Goal: Find specific page/section: Locate a particular part of the current website

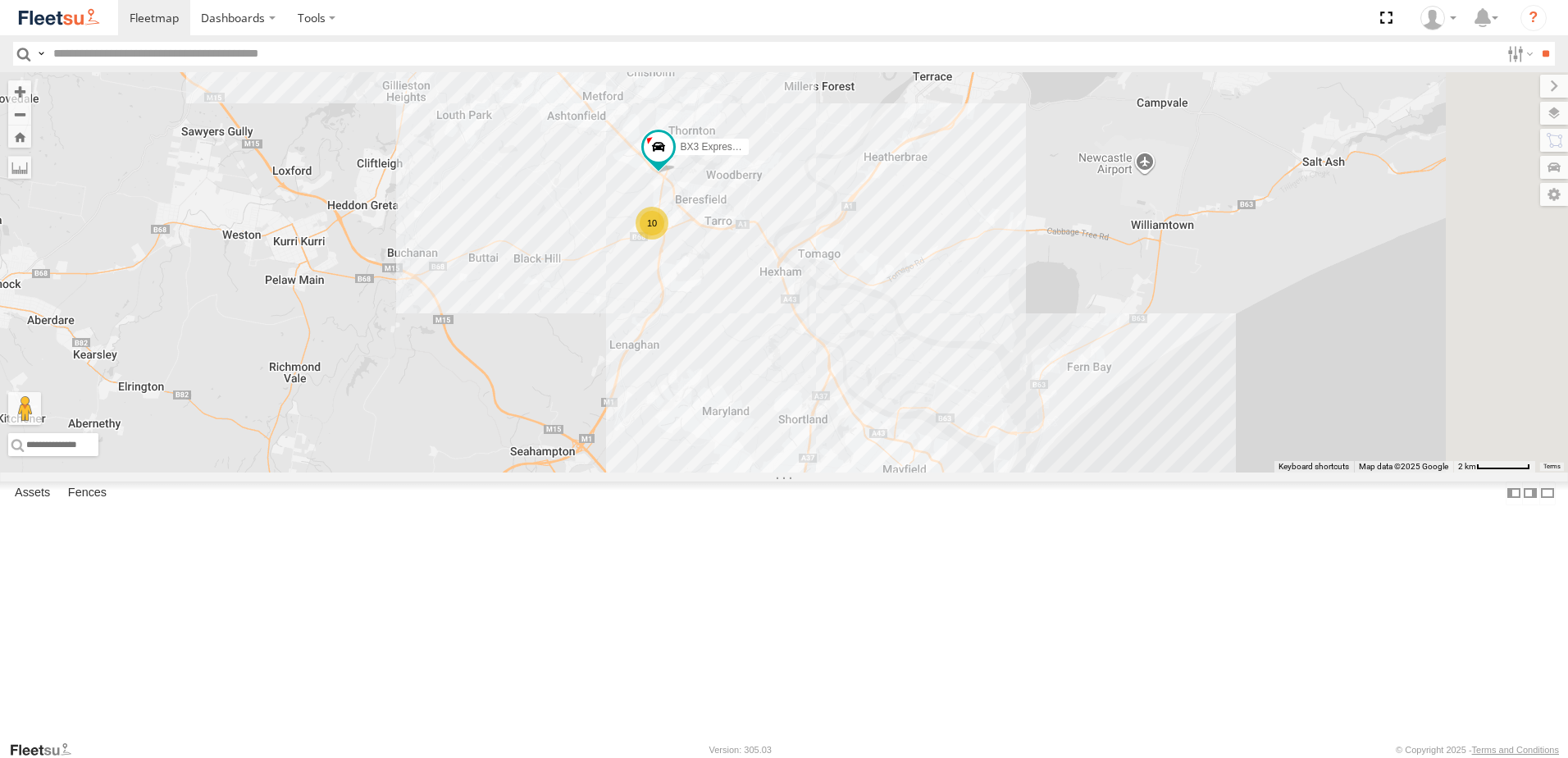
drag, startPoint x: 796, startPoint y: 312, endPoint x: 759, endPoint y: 457, distance: 149.6
click at [759, 457] on div "10 7 10 BX3 Express Ute" at bounding box center [784, 272] width 1568 height 400
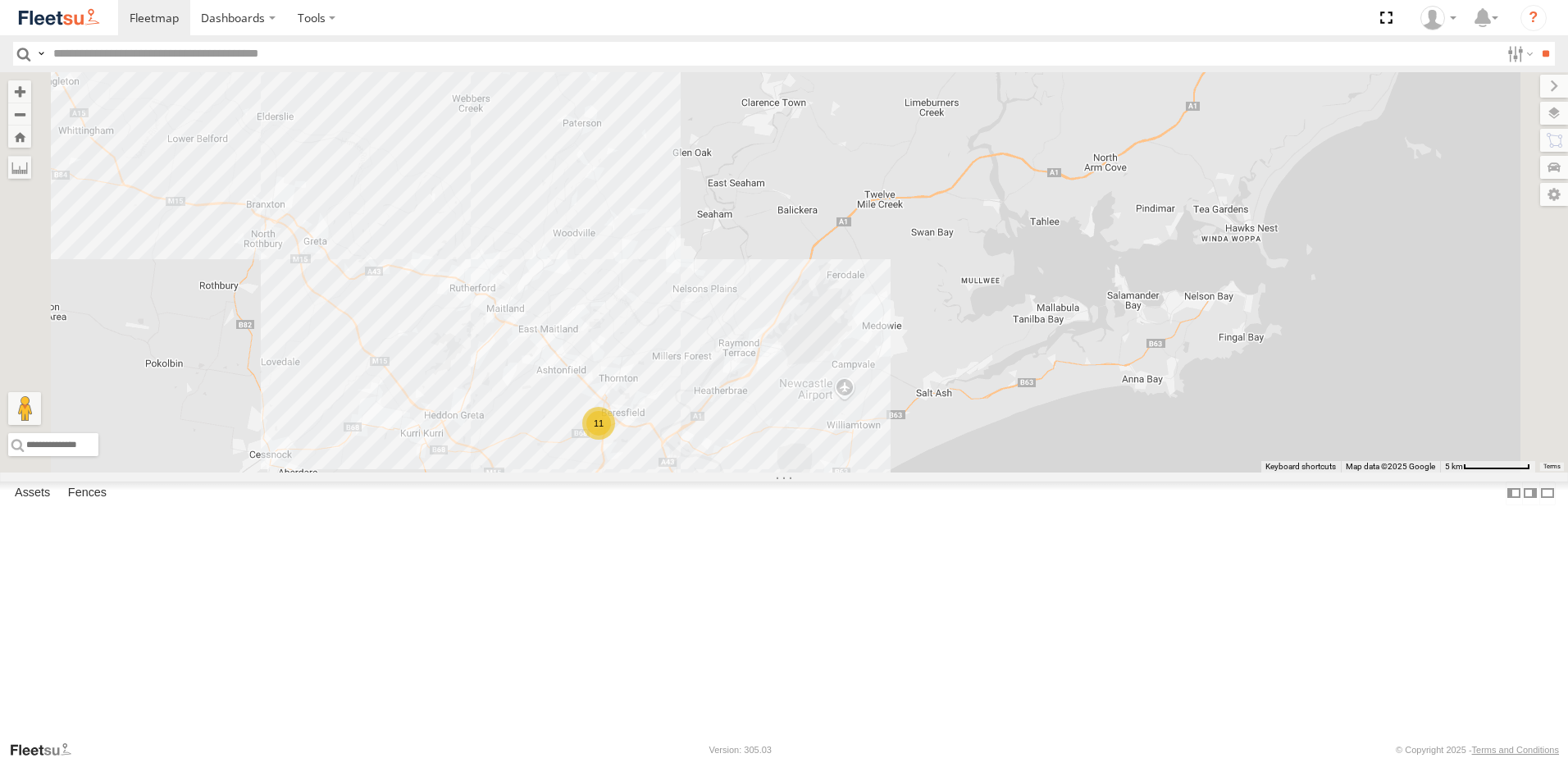
drag, startPoint x: 795, startPoint y: 210, endPoint x: 802, endPoint y: 314, distance: 104.2
click at [802, 314] on div "11 7 10" at bounding box center [784, 272] width 1568 height 400
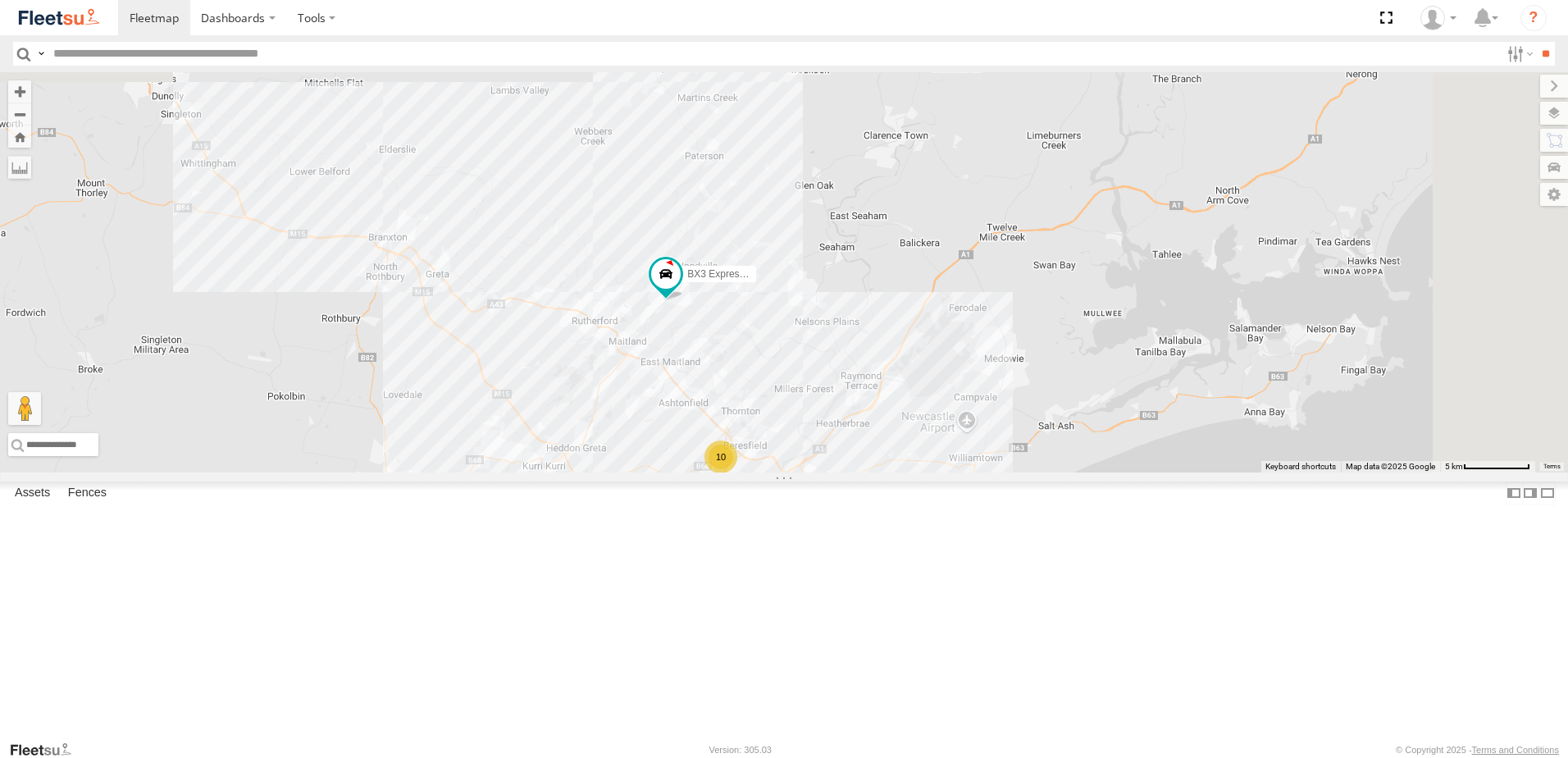
drag, startPoint x: 863, startPoint y: 200, endPoint x: 827, endPoint y: 435, distance: 237.7
click at [820, 424] on div "CX4 Express Ute 10 7 9 BX3 Express Ute" at bounding box center [784, 272] width 1568 height 400
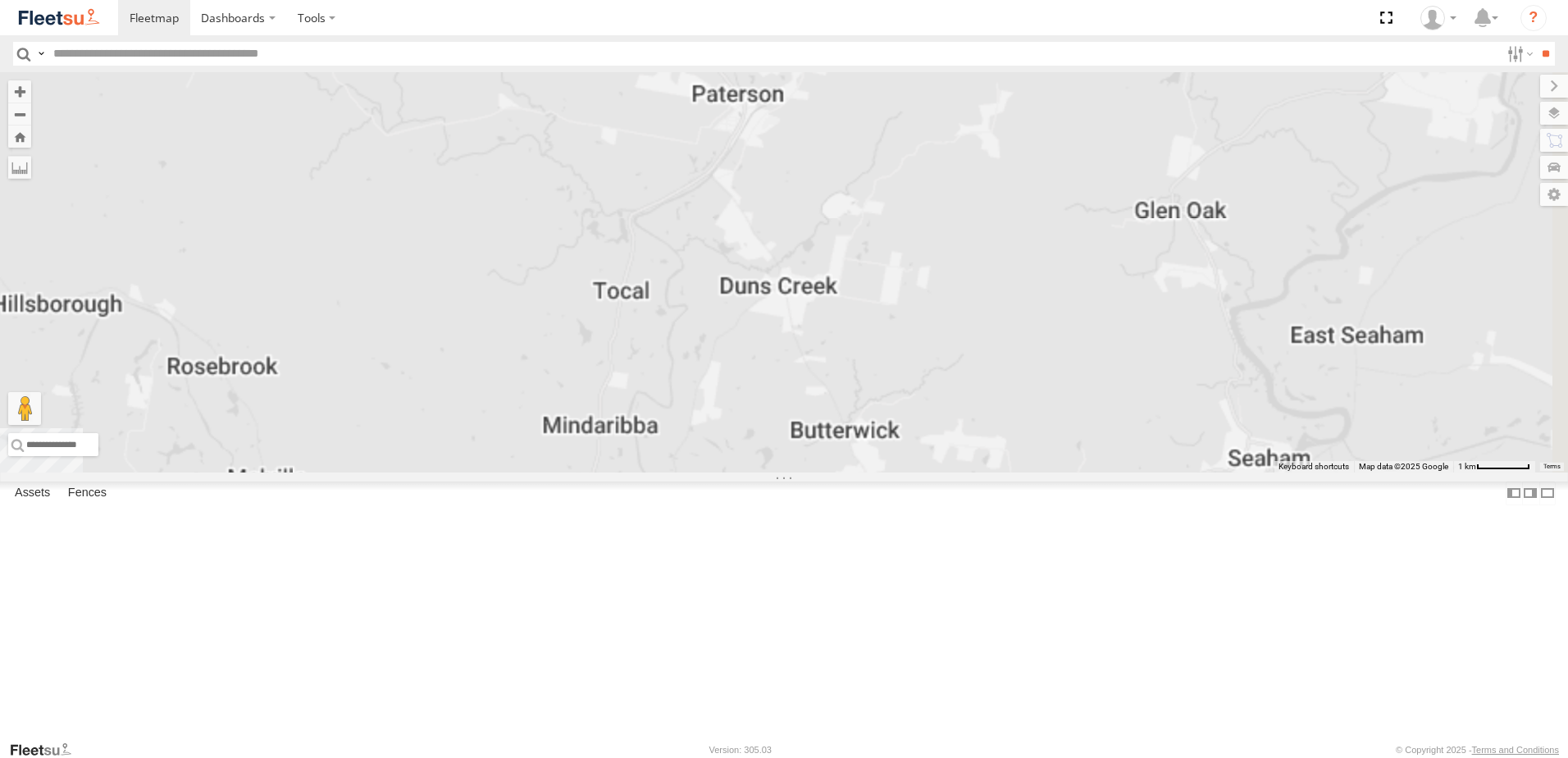
drag, startPoint x: 995, startPoint y: 264, endPoint x: 981, endPoint y: 460, distance: 196.5
click at [981, 460] on div "CX4 Express Ute BX3 Express Ute" at bounding box center [784, 272] width 1568 height 400
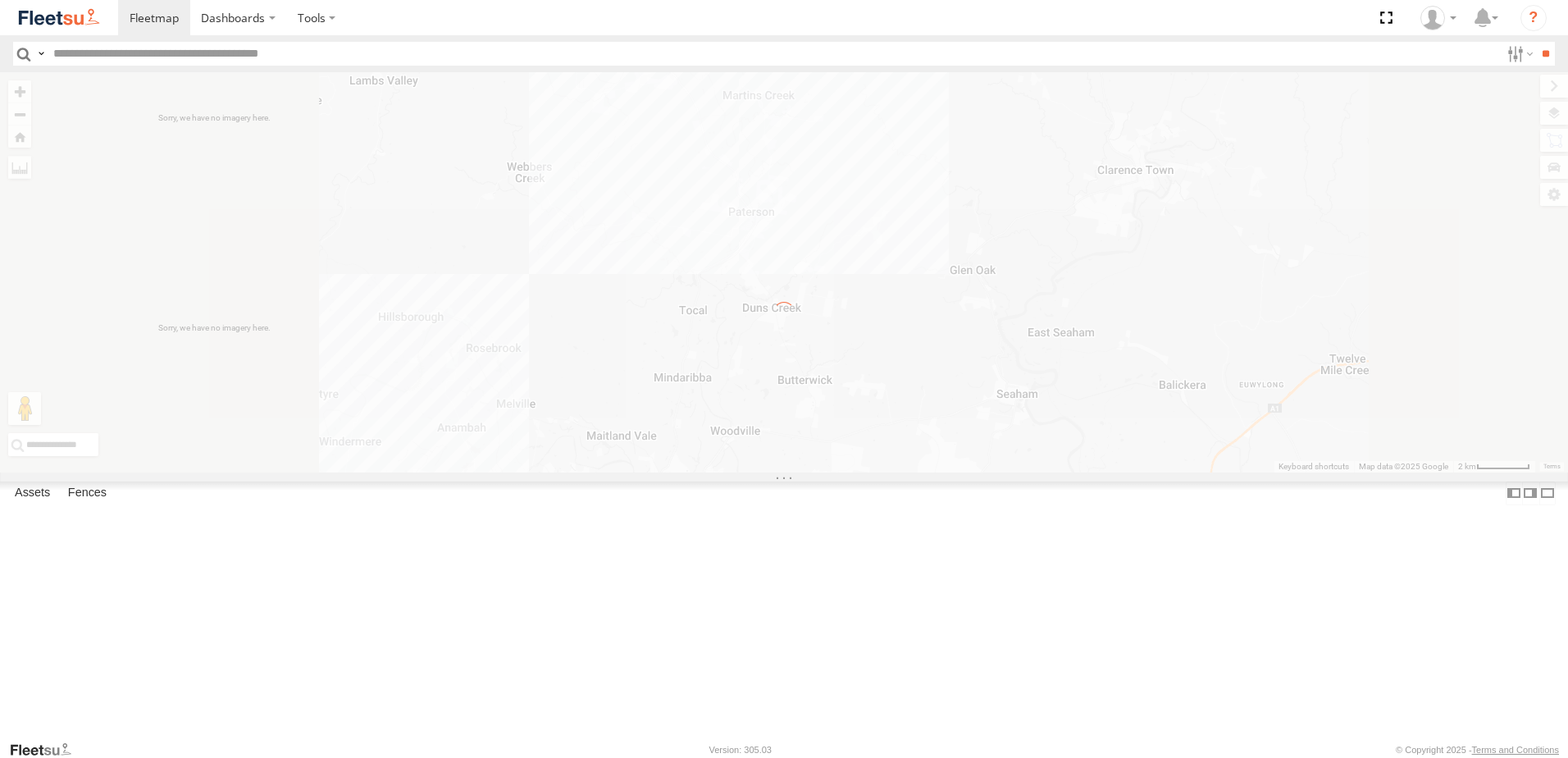
click at [1337, 473] on div "← Move left → Move right ↑ Move up ↓ Move down + Zoom in - Zoom out Home Jump l…" at bounding box center [784, 272] width 1568 height 400
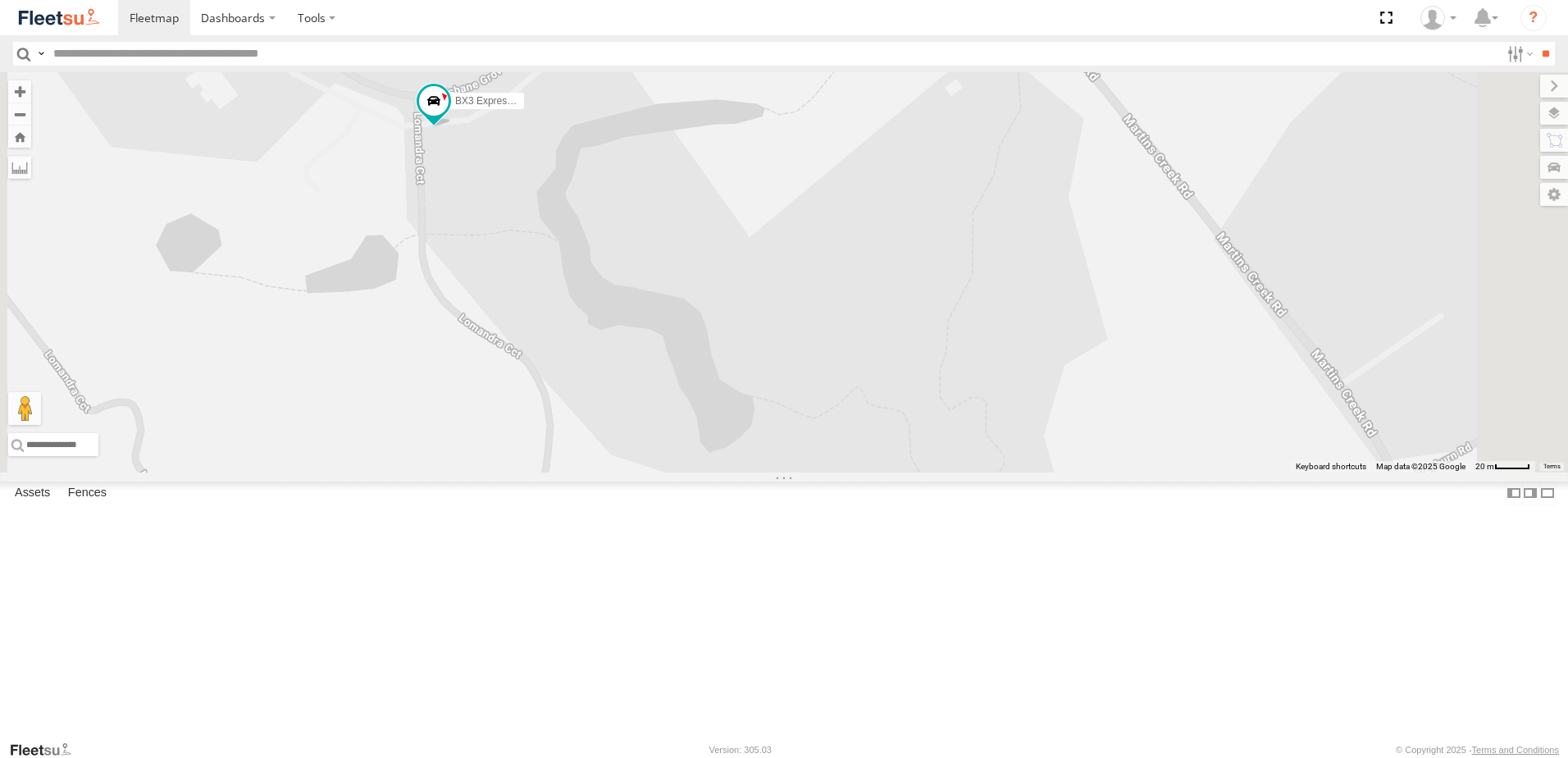
drag, startPoint x: 821, startPoint y: 168, endPoint x: 754, endPoint y: 400, distance: 241.5
click at [754, 400] on div "CX4 Express Ute BX3 Express Ute" at bounding box center [784, 272] width 1568 height 400
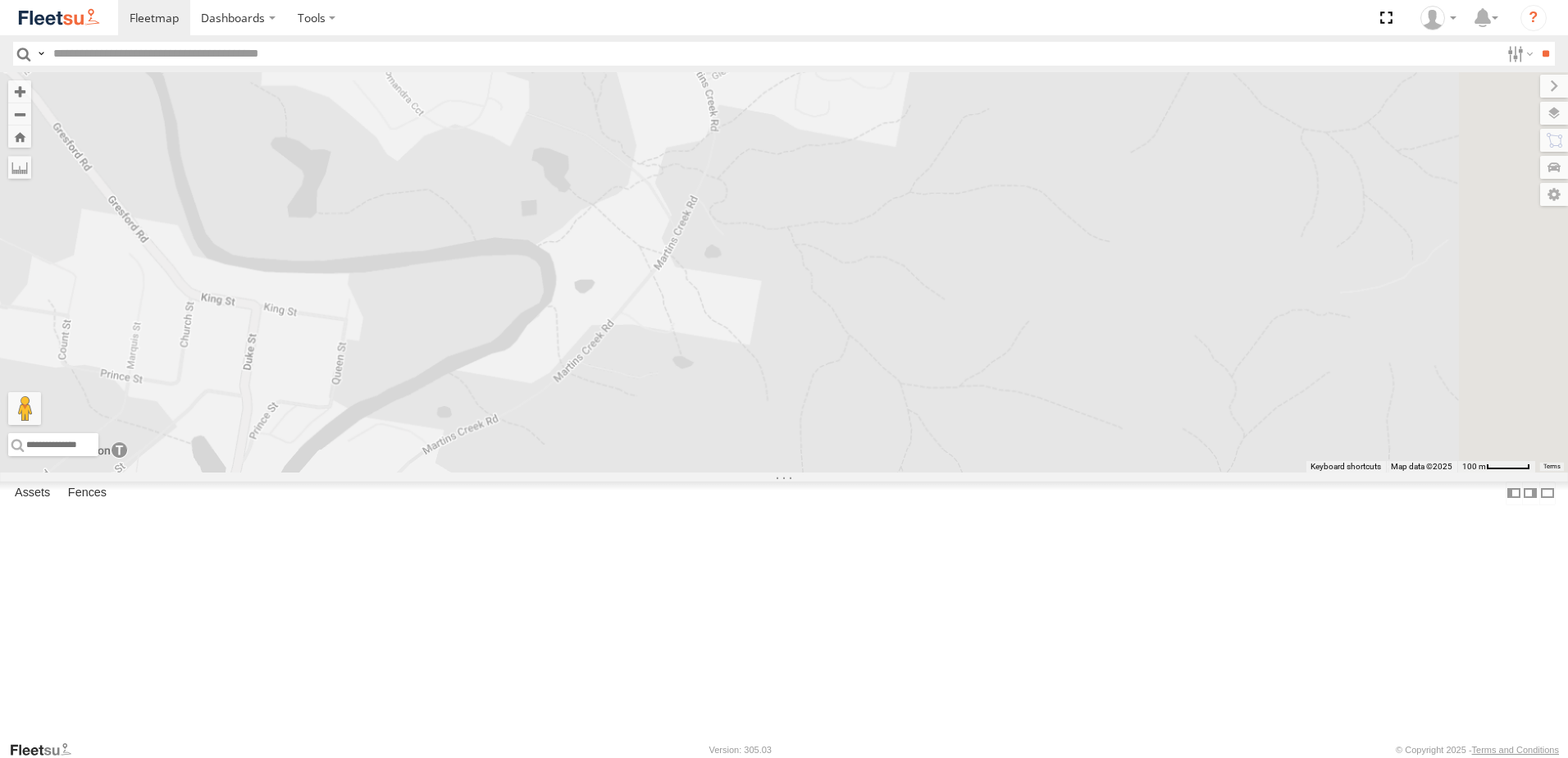
drag, startPoint x: 918, startPoint y: 459, endPoint x: 812, endPoint y: 233, distance: 249.6
click at [812, 233] on div "CX4 Express Ute BX3 Express Ute" at bounding box center [784, 272] width 1568 height 400
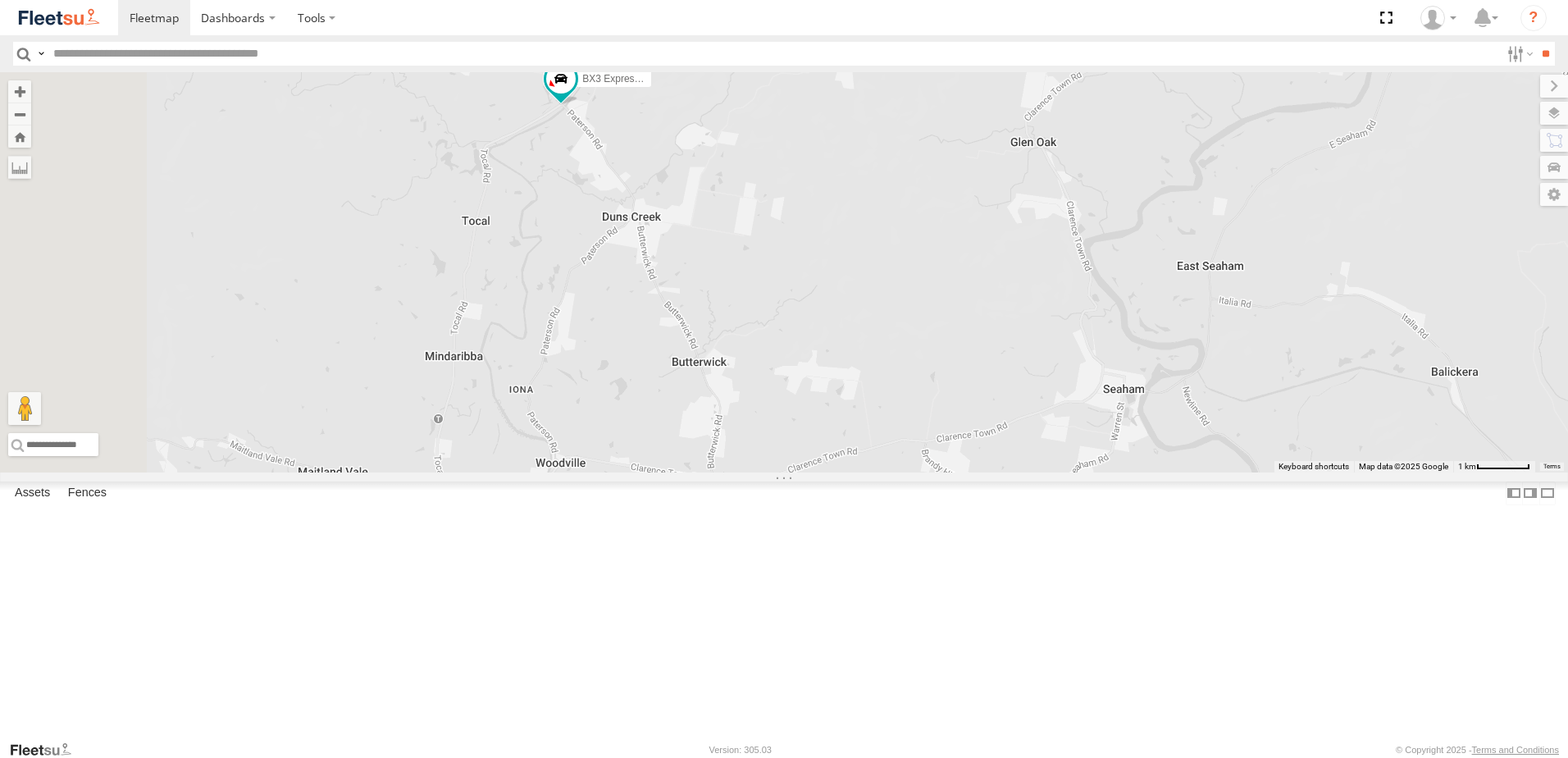
drag, startPoint x: 584, startPoint y: 521, endPoint x: 681, endPoint y: 332, distance: 212.4
click at [659, 347] on div "BX3 Express Ute" at bounding box center [784, 272] width 1568 height 400
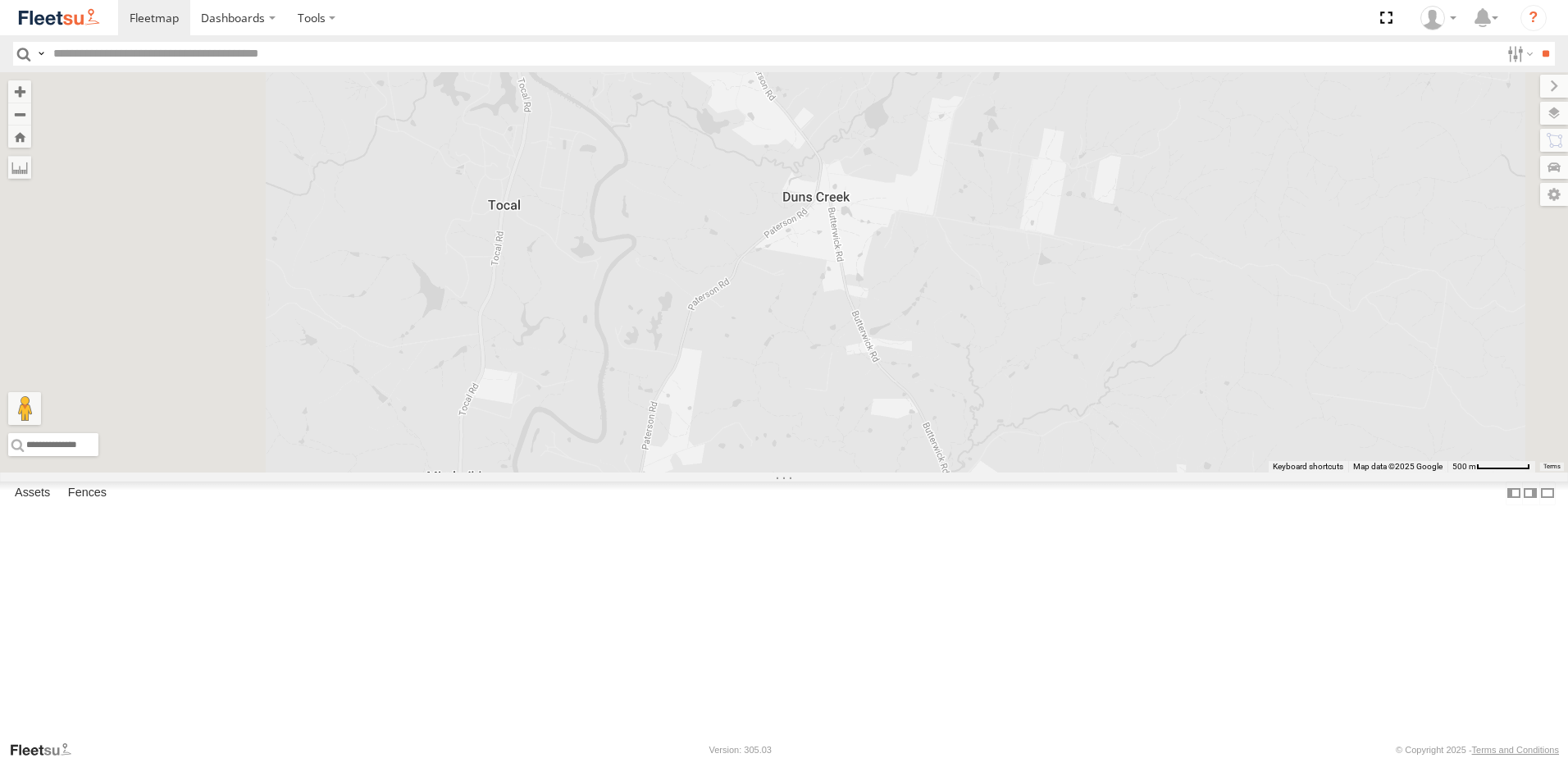
drag, startPoint x: 664, startPoint y: 316, endPoint x: 760, endPoint y: 248, distance: 117.6
click at [760, 248] on div "BX3 Express Ute" at bounding box center [784, 272] width 1568 height 400
